Goal: Transaction & Acquisition: Purchase product/service

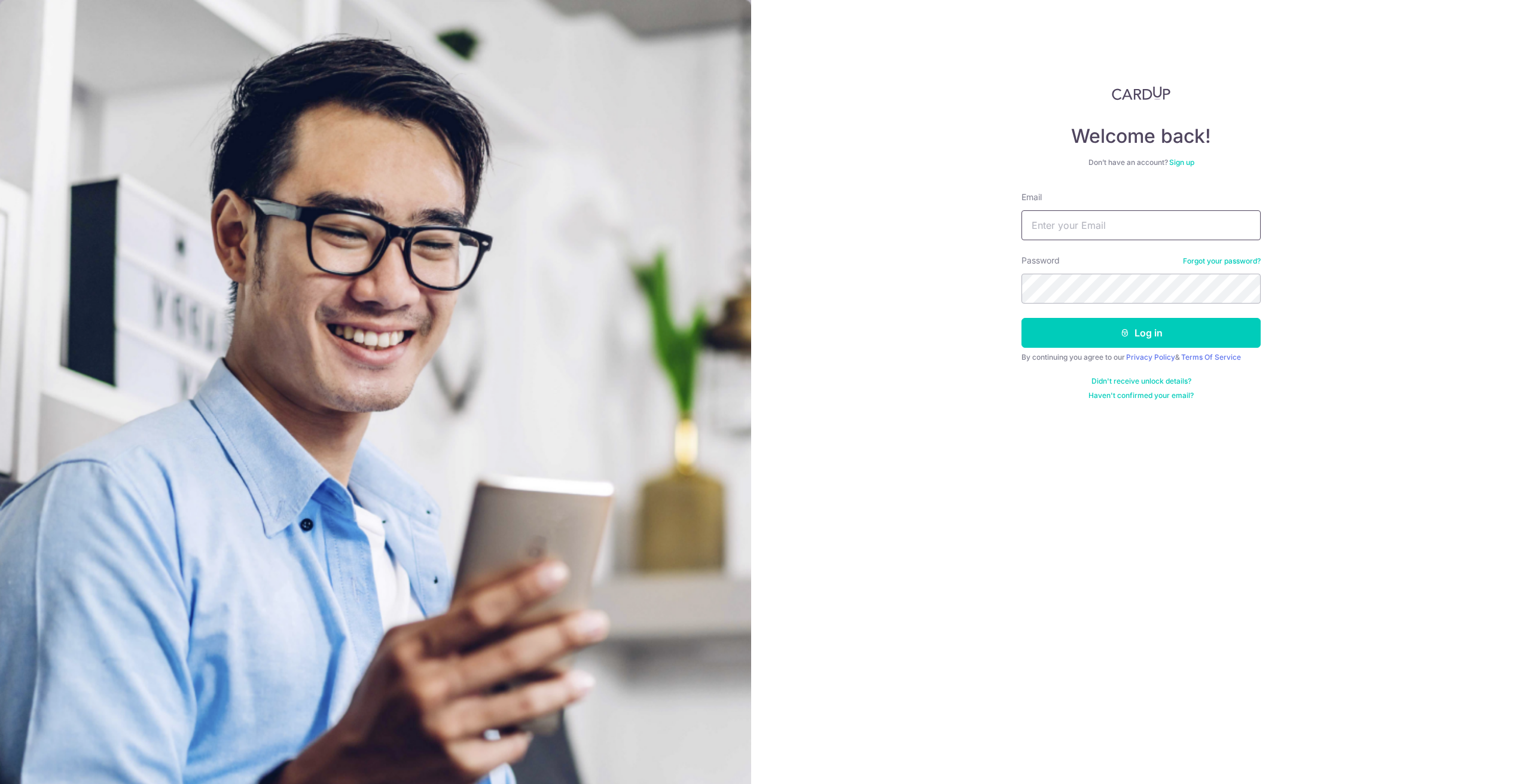
type input "[EMAIL_ADDRESS][DOMAIN_NAME]"
click at [1137, 329] on button "Log in" at bounding box center [1141, 333] width 239 height 30
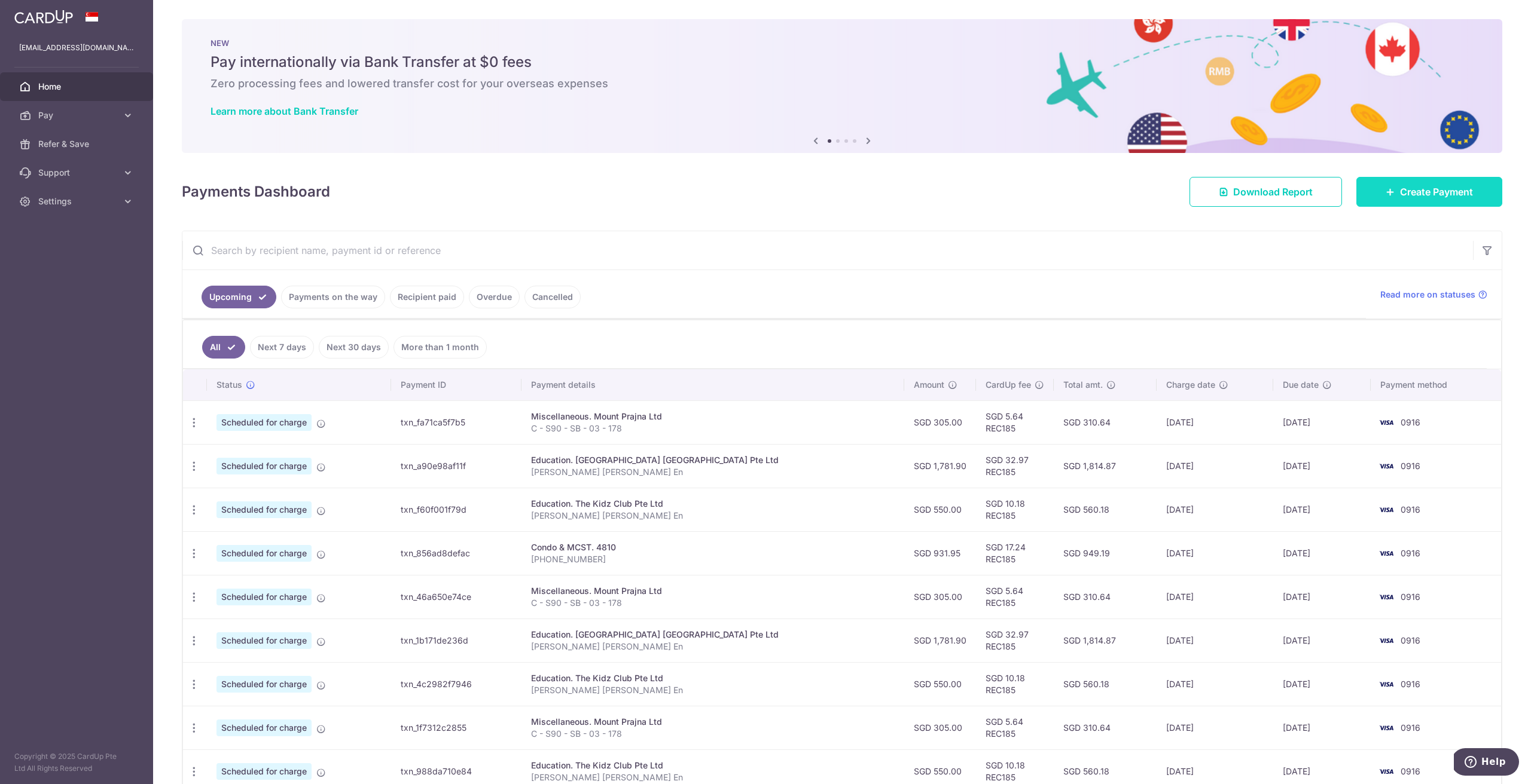
click at [1422, 192] on span "Create Payment" at bounding box center [1436, 192] width 73 height 14
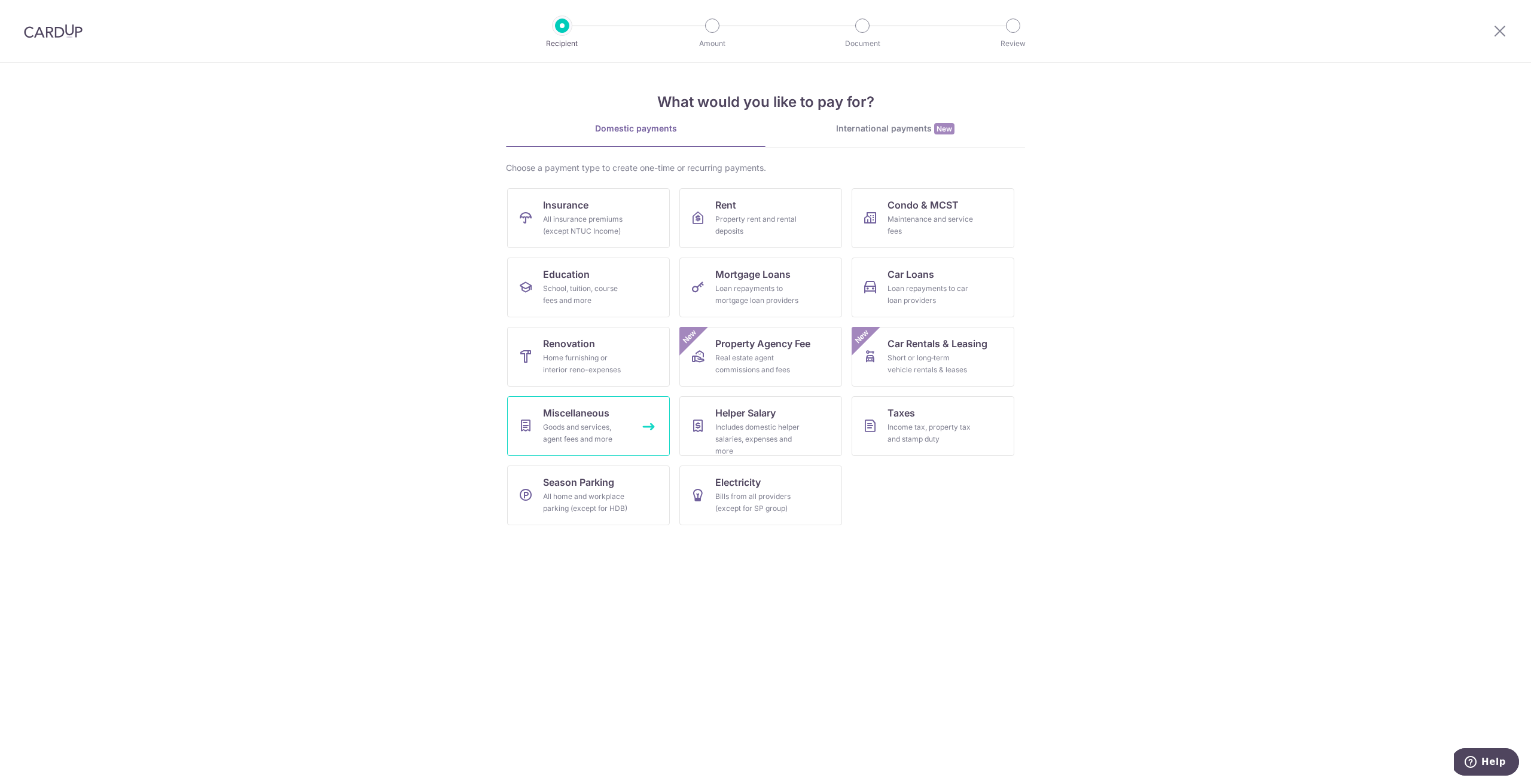
click at [604, 428] on div "Goods and services, agent fees and more" at bounding box center [586, 433] width 86 height 24
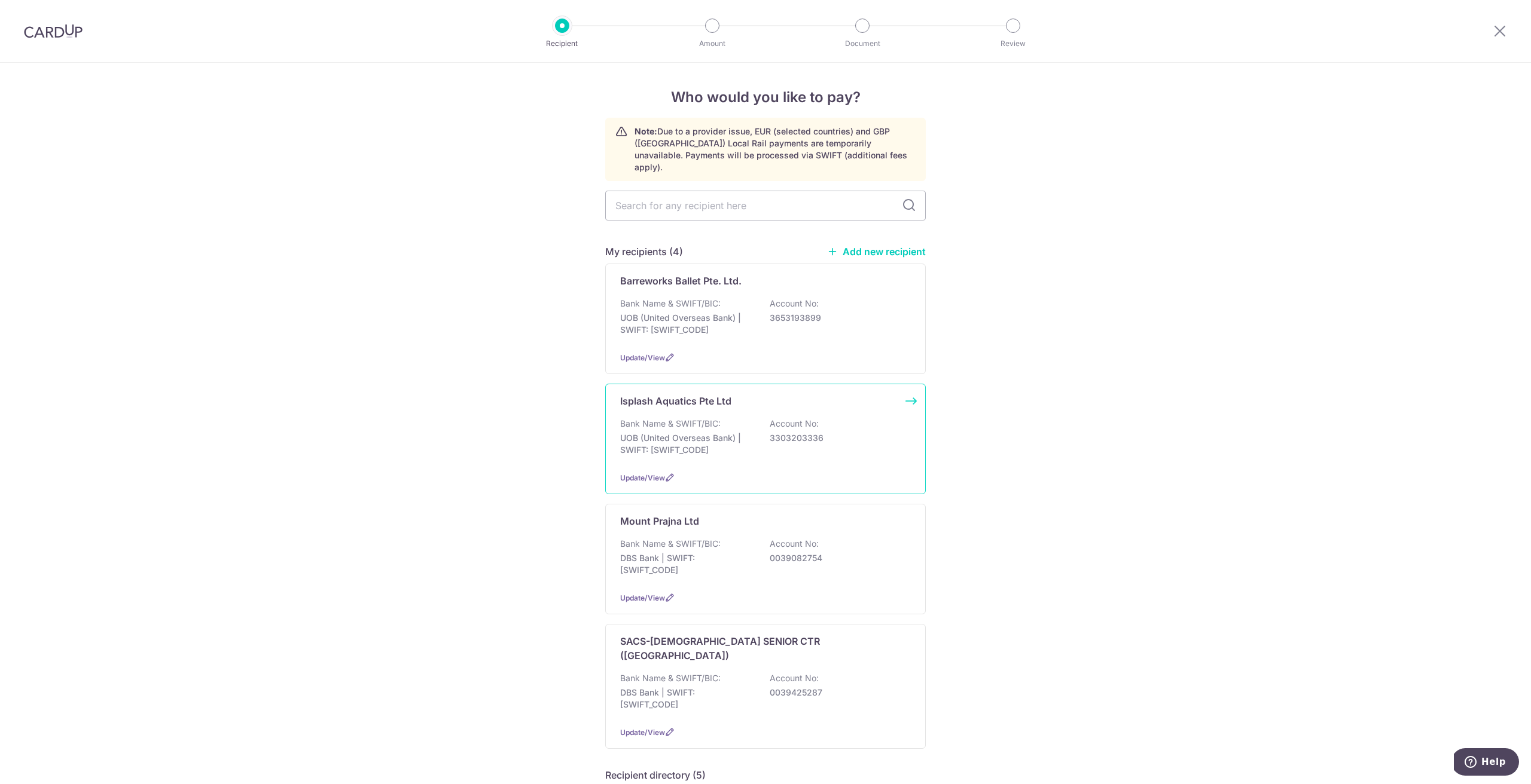
click at [695, 432] on p "UOB (United Overseas Bank) | SWIFT: UOVBSGSGXXX" at bounding box center [686, 444] width 134 height 24
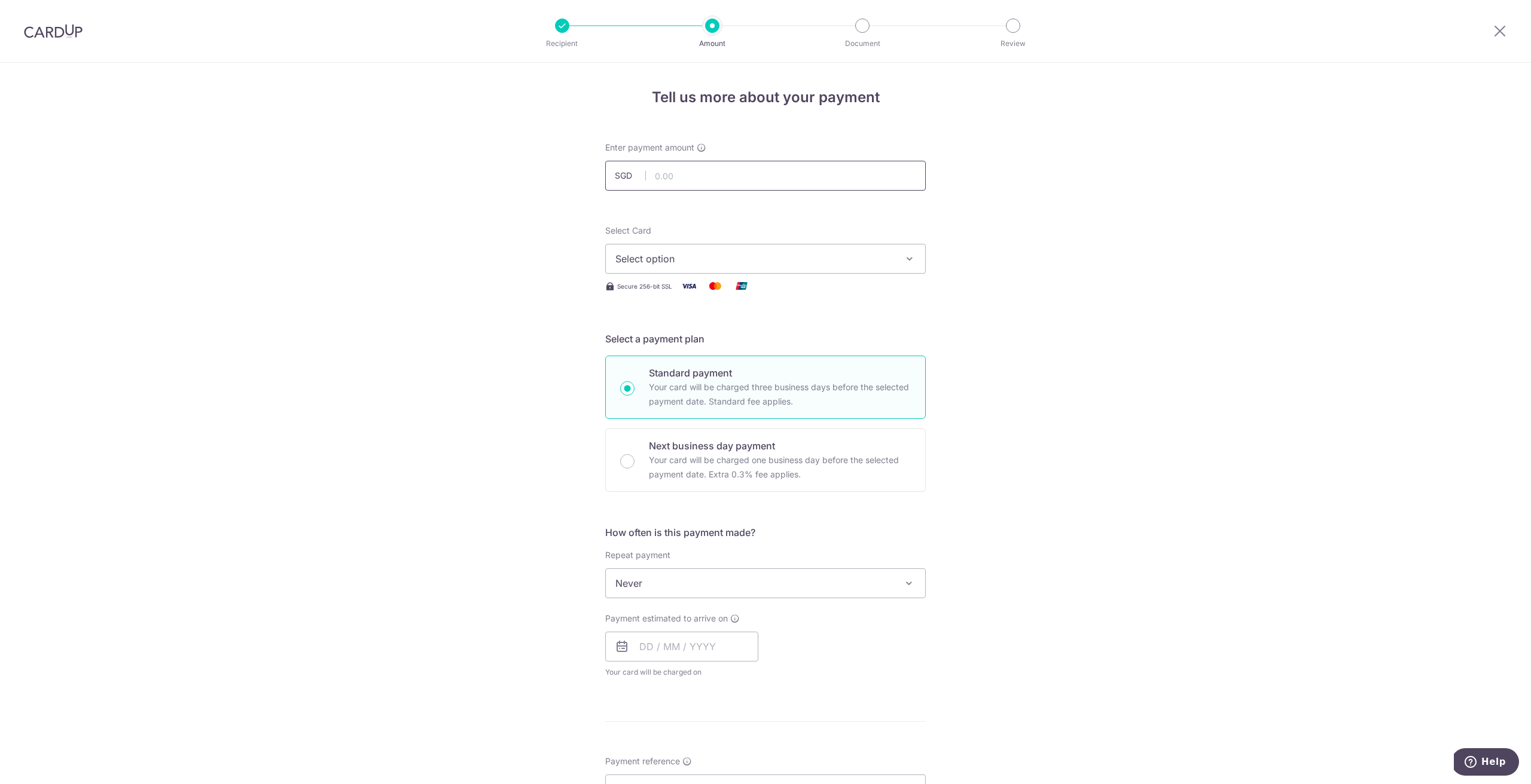
click at [689, 175] on input "text" at bounding box center [766, 175] width 320 height 30
type input "380.00"
click at [716, 262] on span "Select option" at bounding box center [755, 259] width 279 height 14
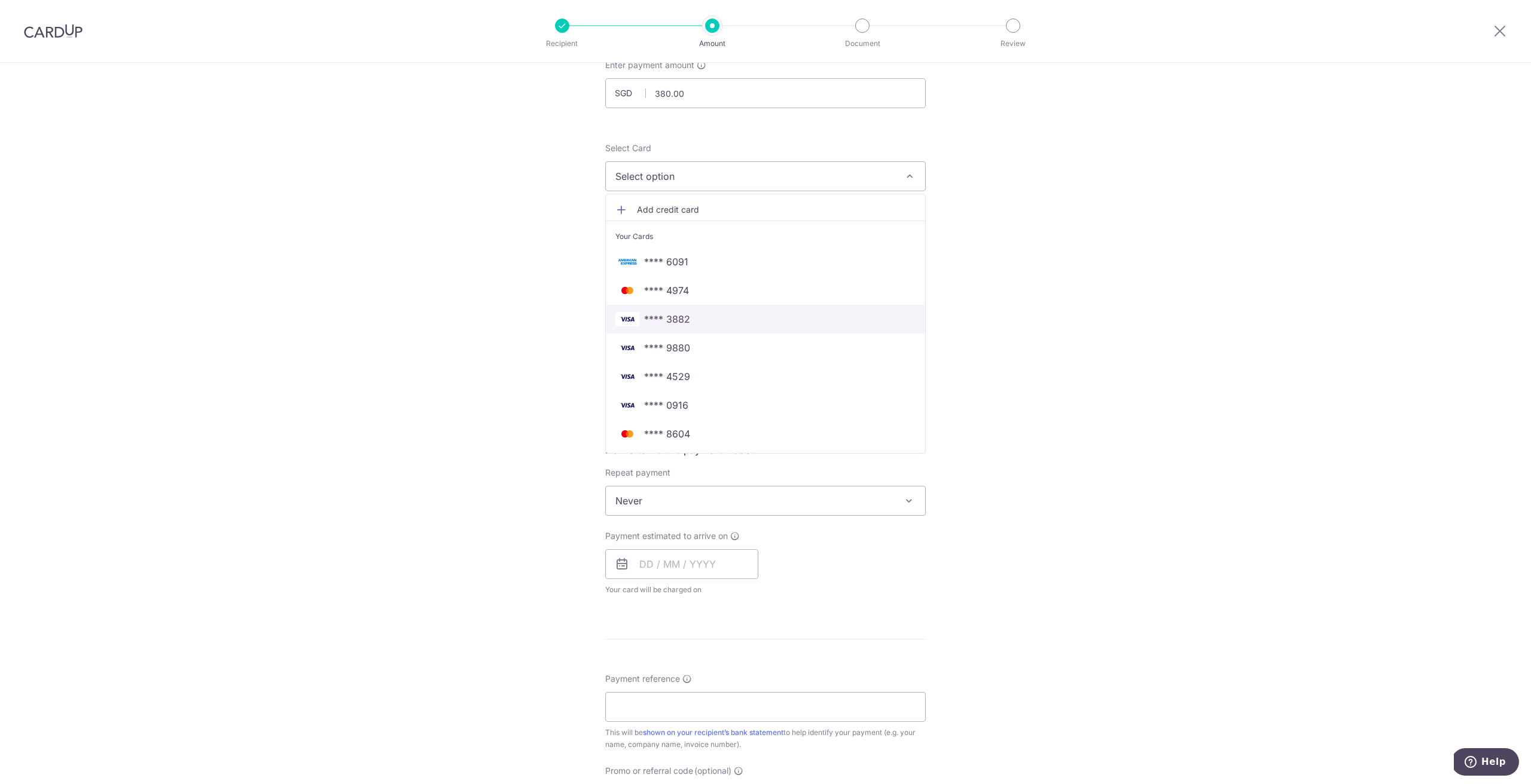
scroll to position [99, 0]
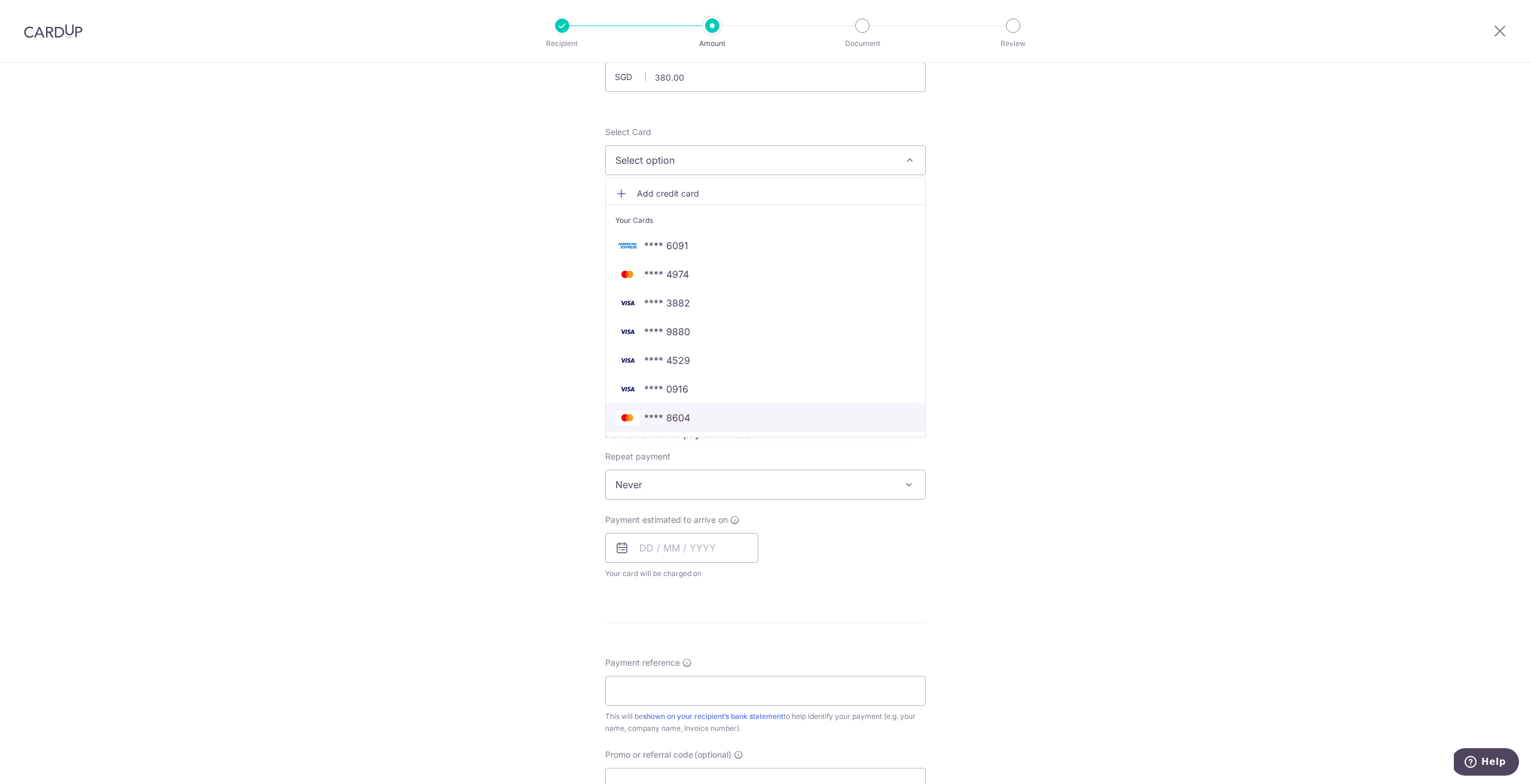
click at [712, 414] on span "**** 8604" at bounding box center [766, 418] width 300 height 14
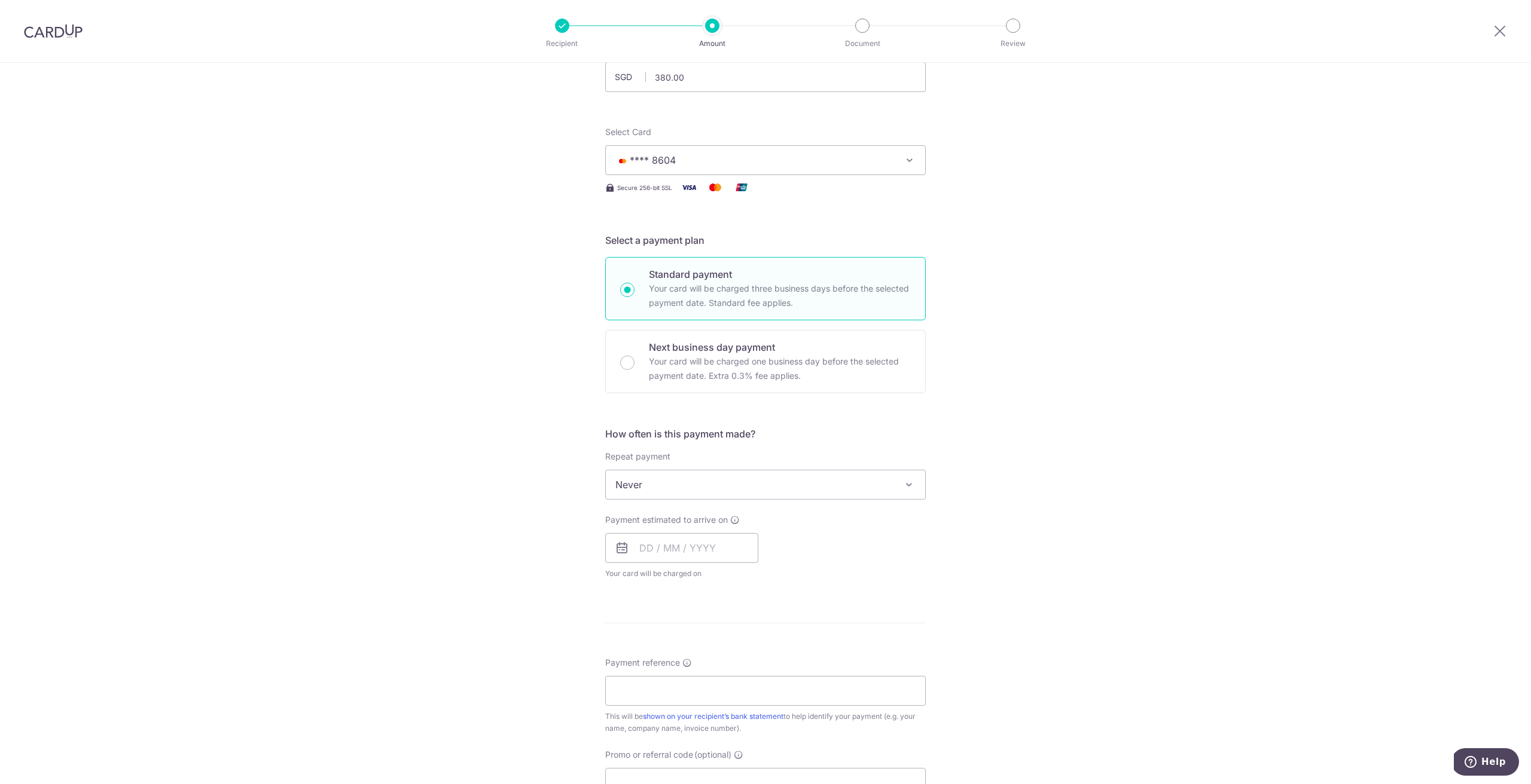
scroll to position [202, 0]
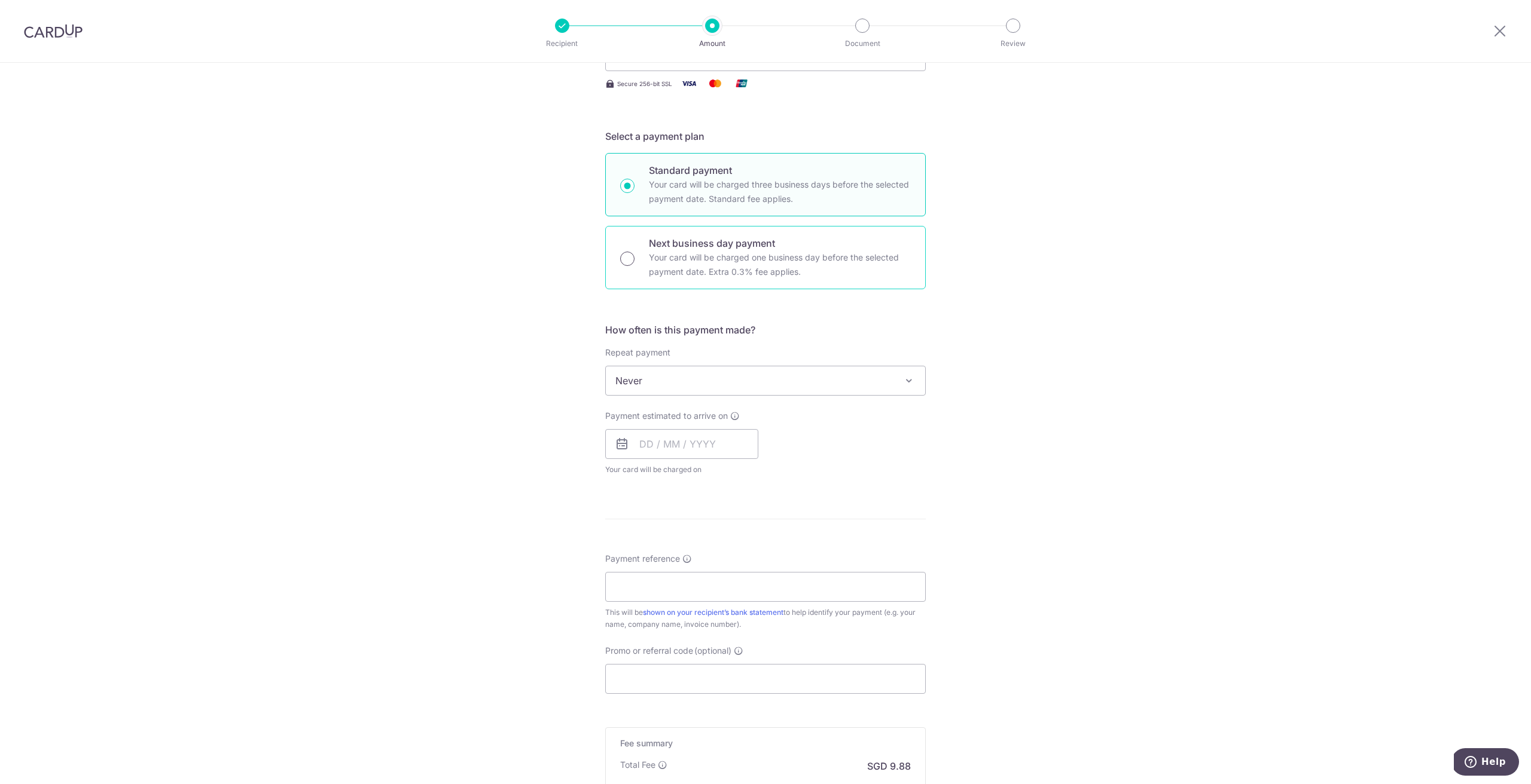
click at [629, 259] on input "Next business day payment Your card will be charged one business day before the…" at bounding box center [627, 259] width 14 height 14
radio input "true"
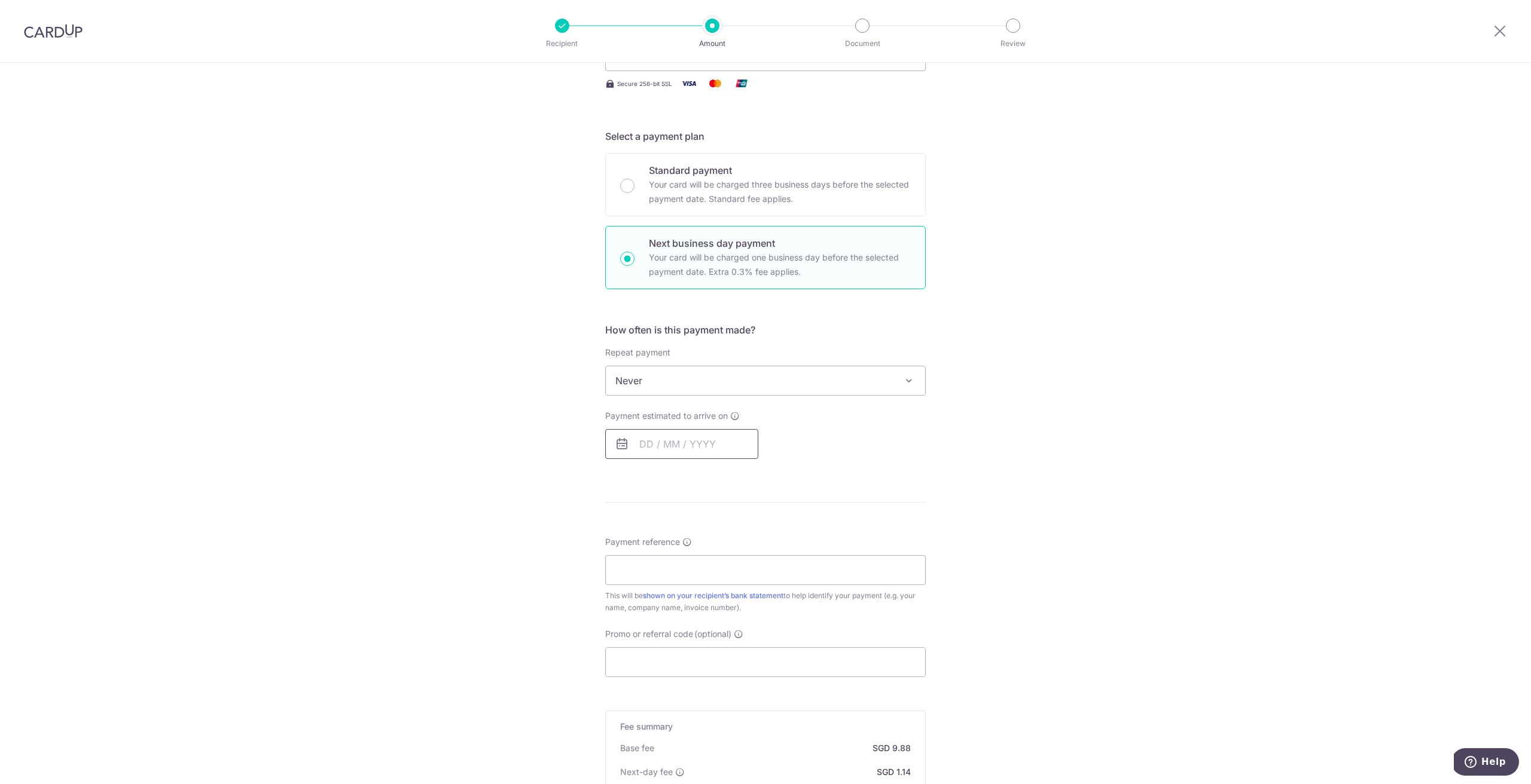
click at [714, 447] on input "text" at bounding box center [682, 443] width 153 height 30
click at [703, 550] on link "10" at bounding box center [701, 552] width 19 height 19
type input "10/09/2025"
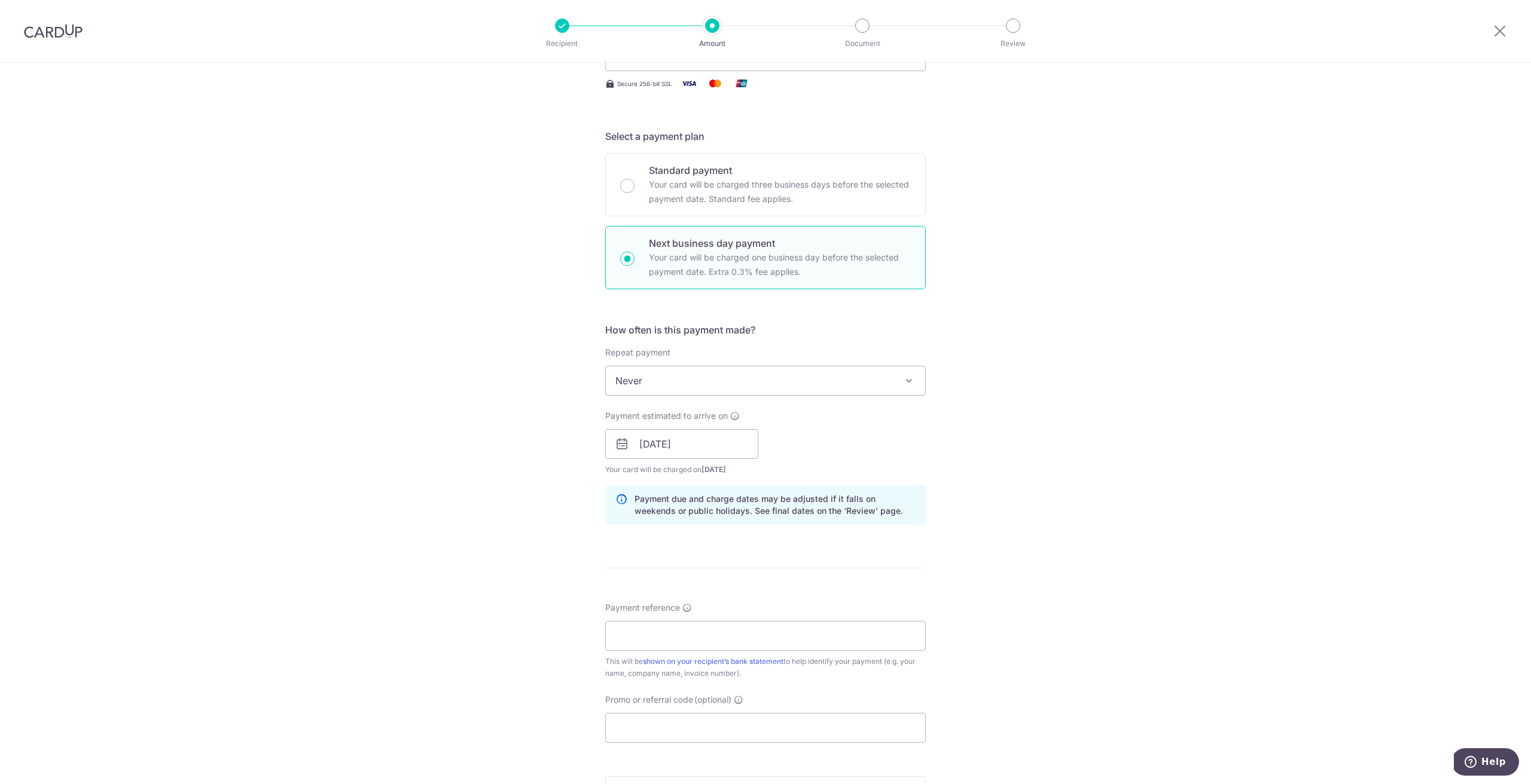
click at [449, 518] on div "Tell us more about your payment Enter payment amount SGD 380.00 380.00 Select C…" at bounding box center [766, 454] width 1531 height 1189
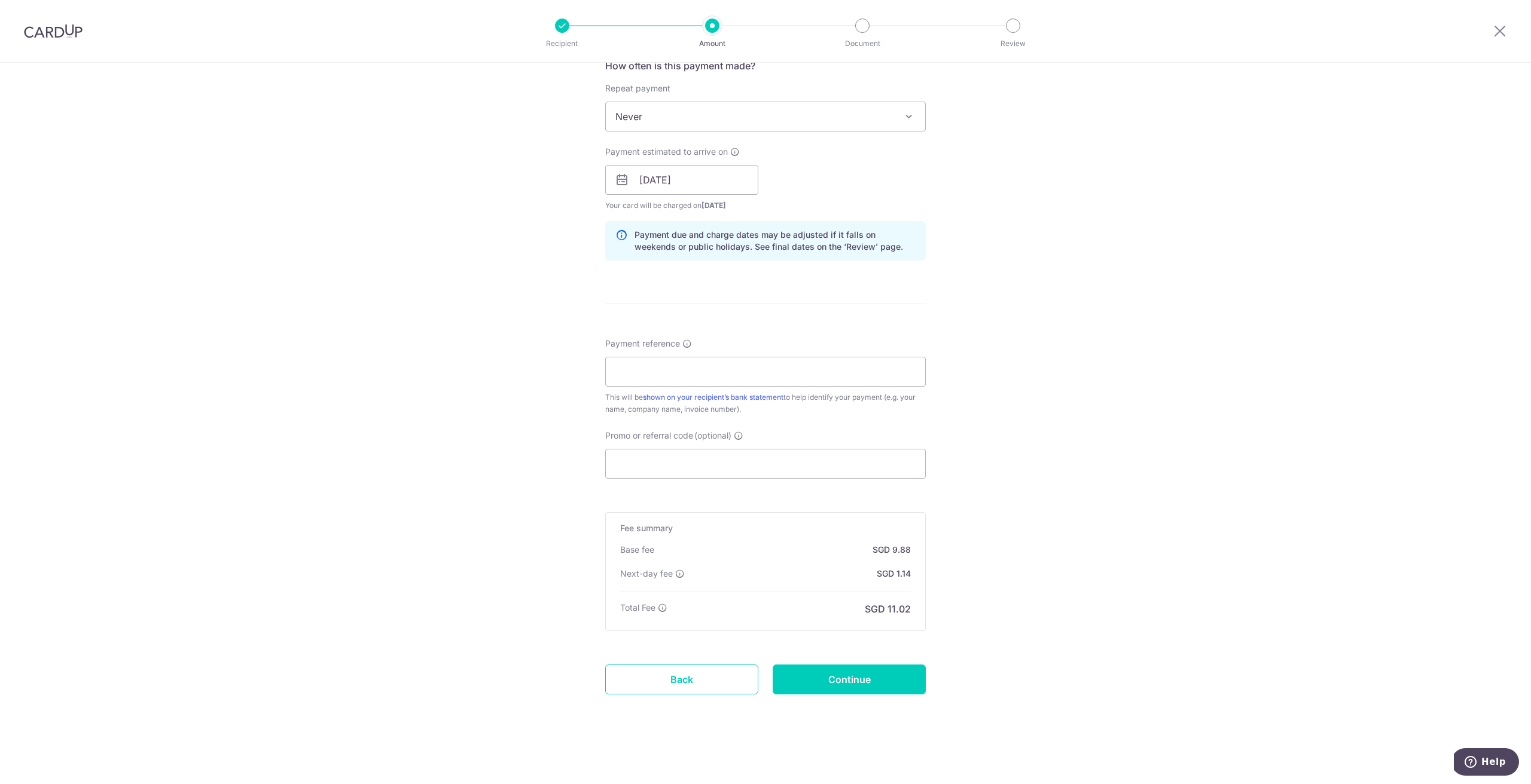
scroll to position [467, 0]
